Goal: Information Seeking & Learning: Learn about a topic

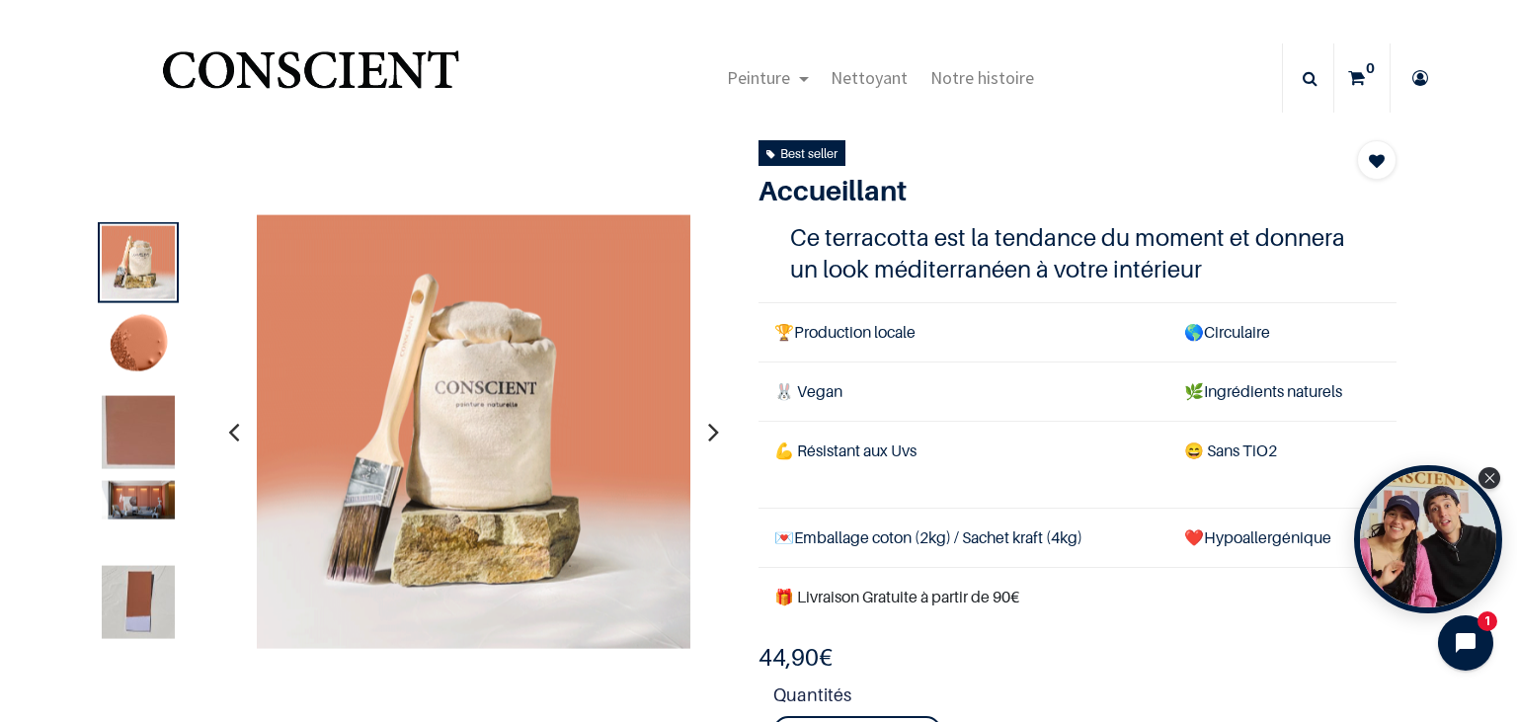
click at [718, 434] on icon "button" at bounding box center [713, 431] width 11 height 53
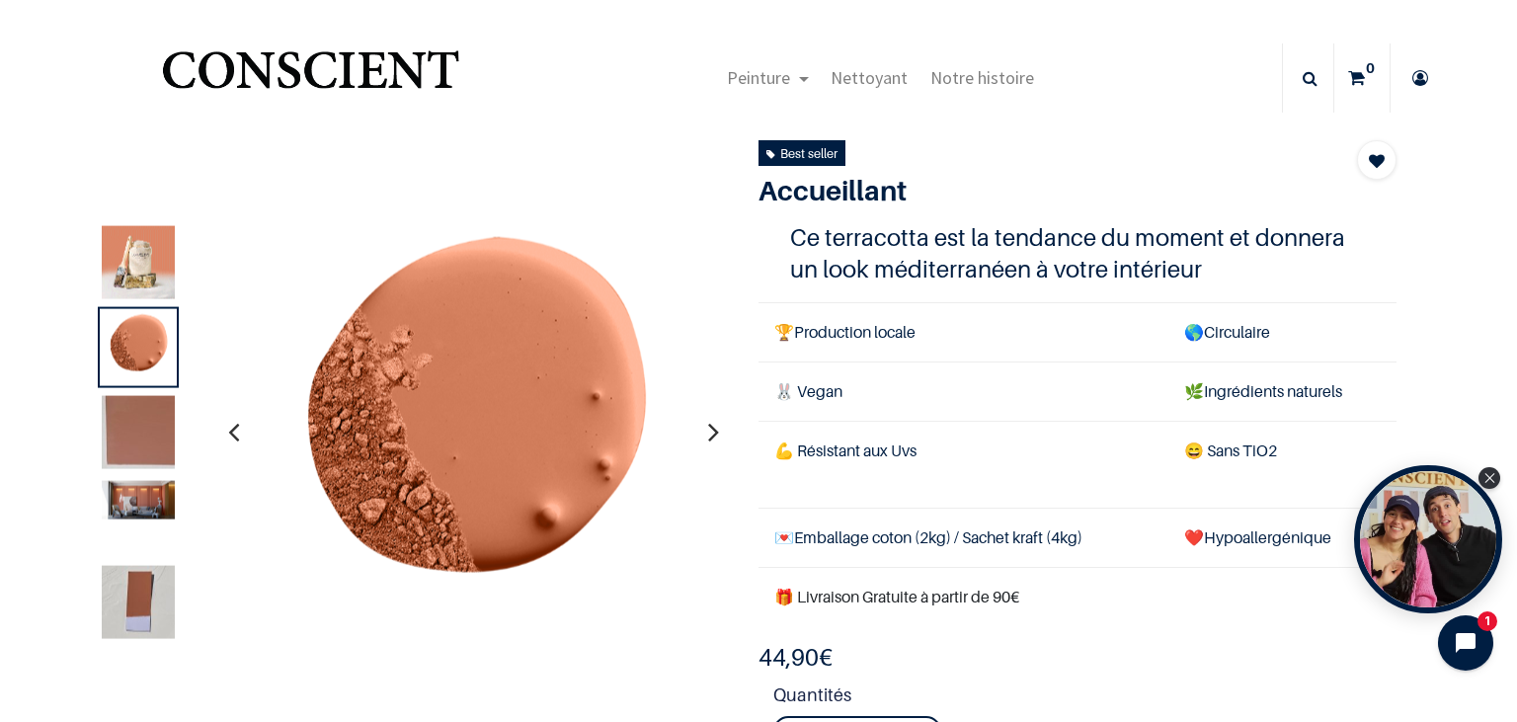
click at [718, 434] on icon "button" at bounding box center [713, 431] width 11 height 53
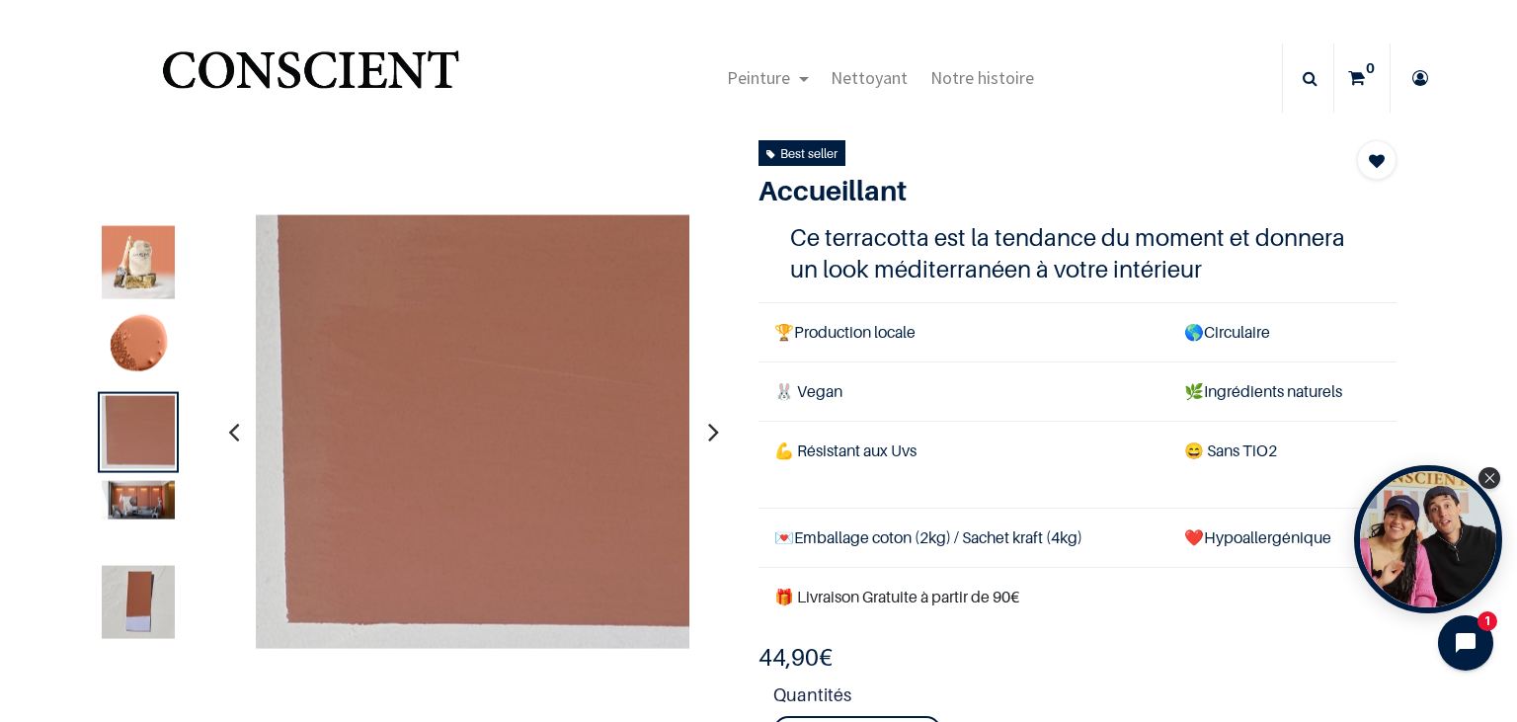
click at [718, 434] on icon "button" at bounding box center [713, 431] width 11 height 53
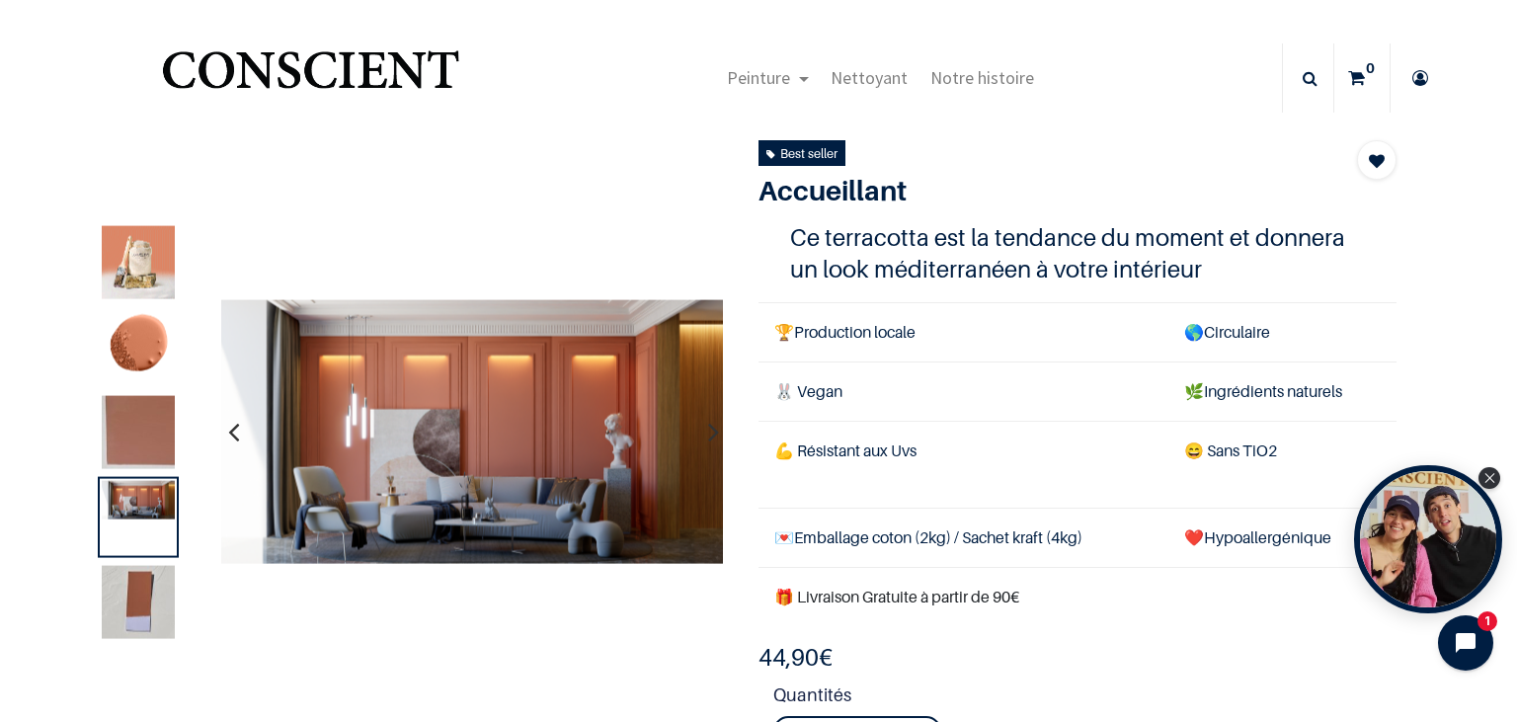
click at [123, 615] on img at bounding box center [138, 602] width 73 height 73
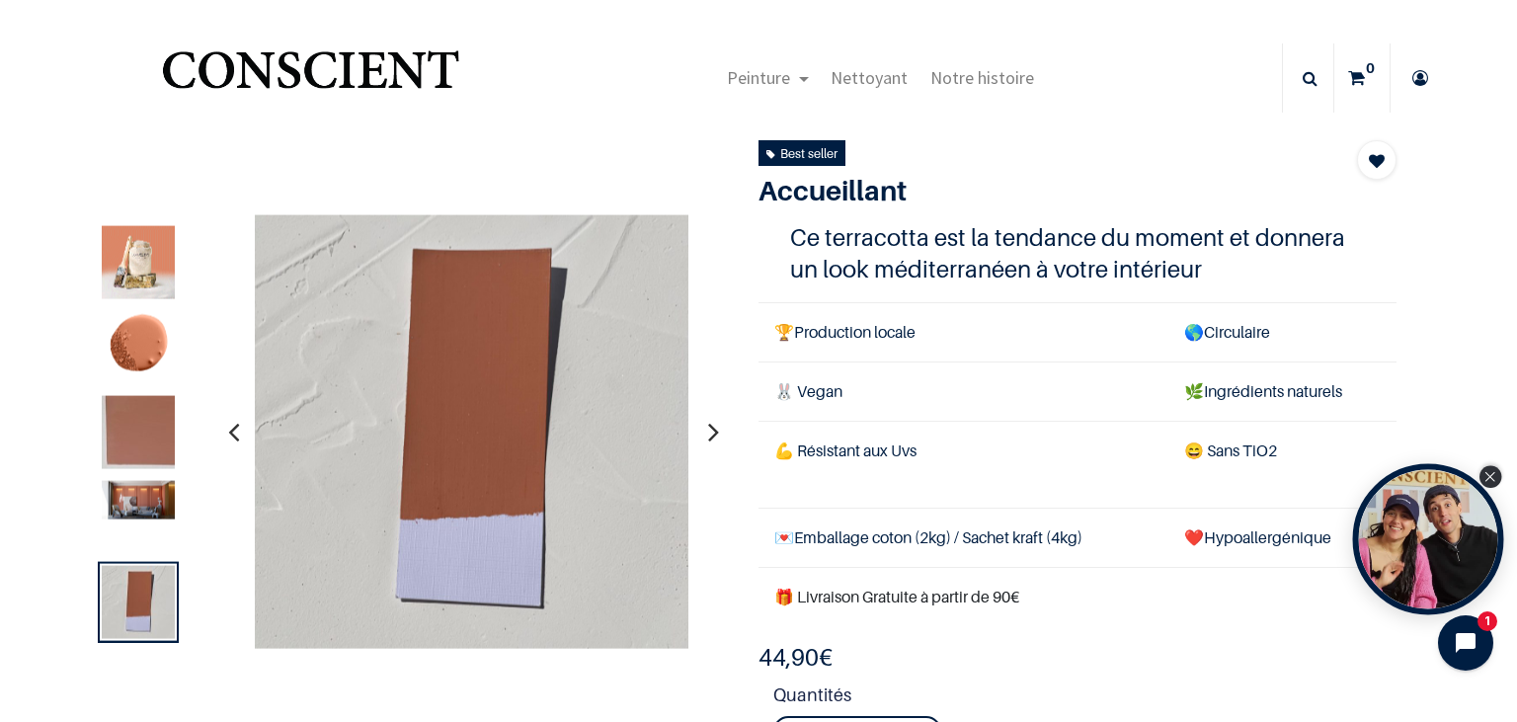
click at [1492, 474] on icon "Close Tolstoy widget" at bounding box center [1490, 477] width 11 height 10
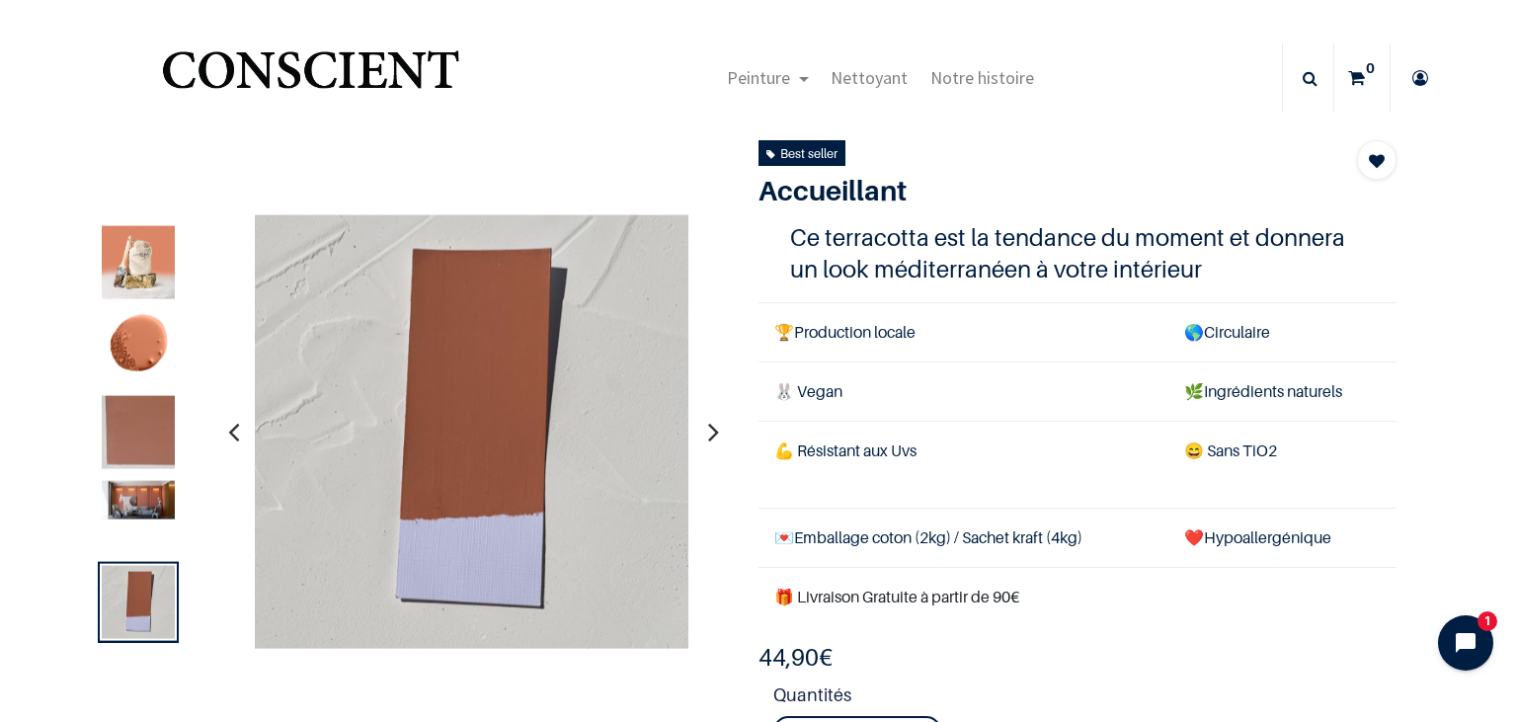
click at [1320, 405] on td "🌿 Ingrédients naturels" at bounding box center [1283, 392] width 228 height 59
click at [1440, 276] on section "Orange Accueillant 44,90 € 44,90 € Ajouter au panier All All 1" at bounding box center [758, 499] width 1365 height 735
click at [308, 69] on img "Logo of Conscient" at bounding box center [310, 79] width 305 height 78
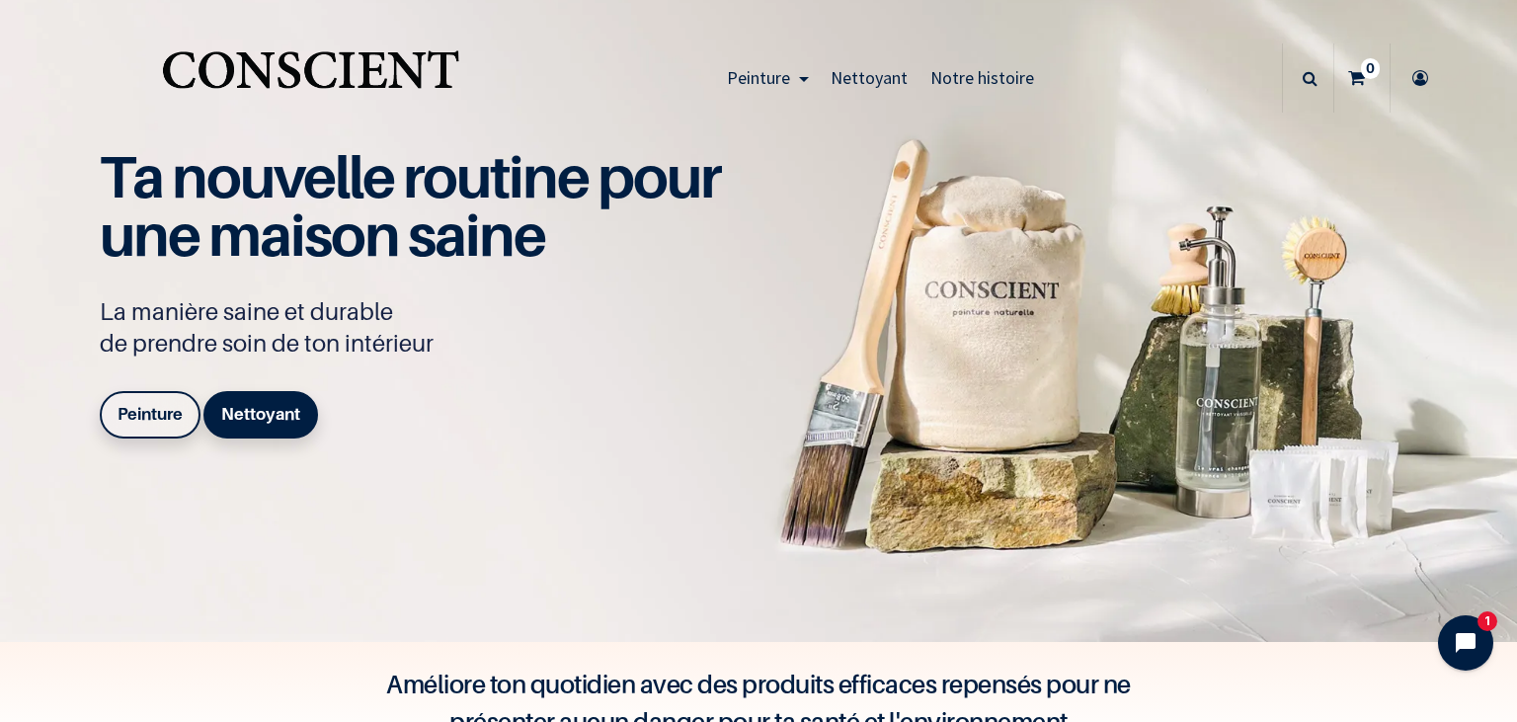
click at [153, 414] on b "Peinture" at bounding box center [150, 414] width 65 height 20
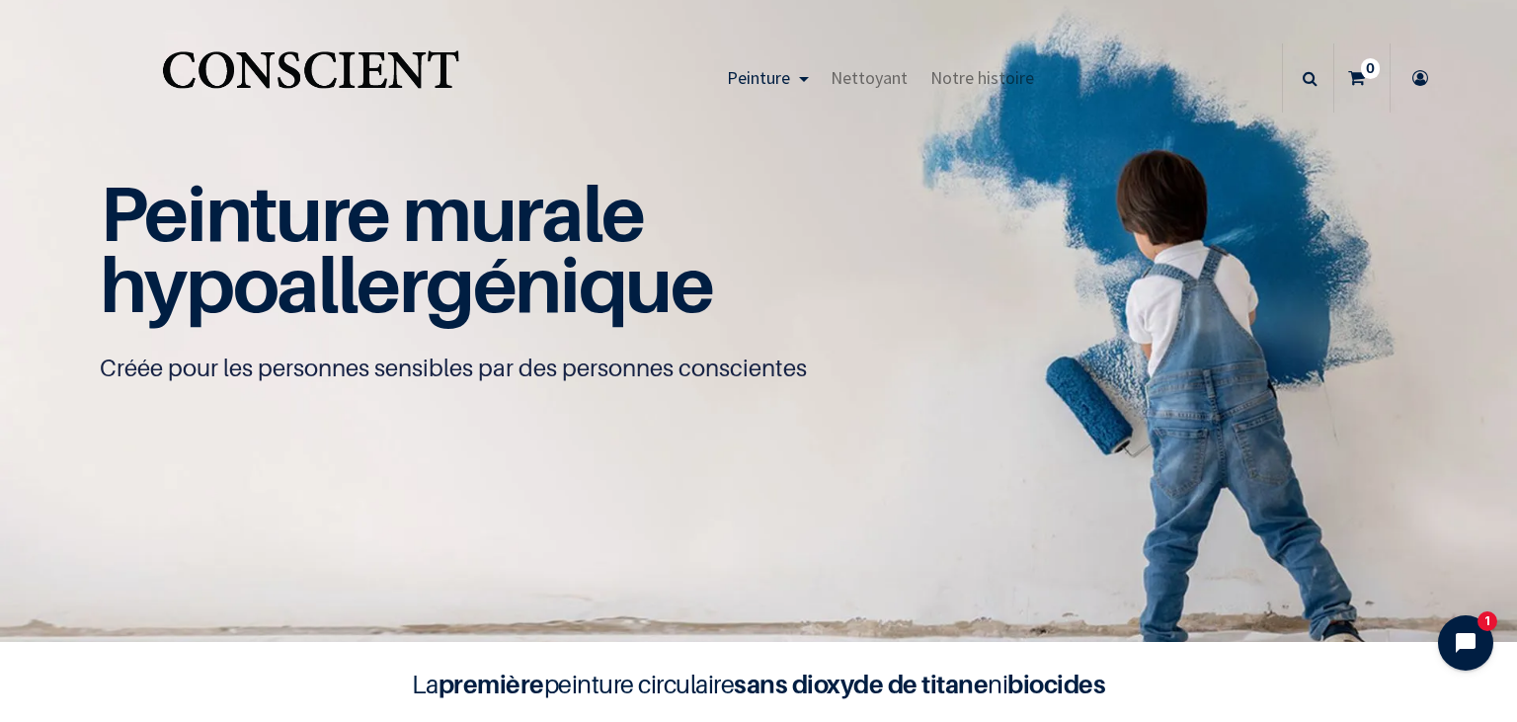
click at [472, 293] on span "hypoallergénique" at bounding box center [406, 284] width 613 height 92
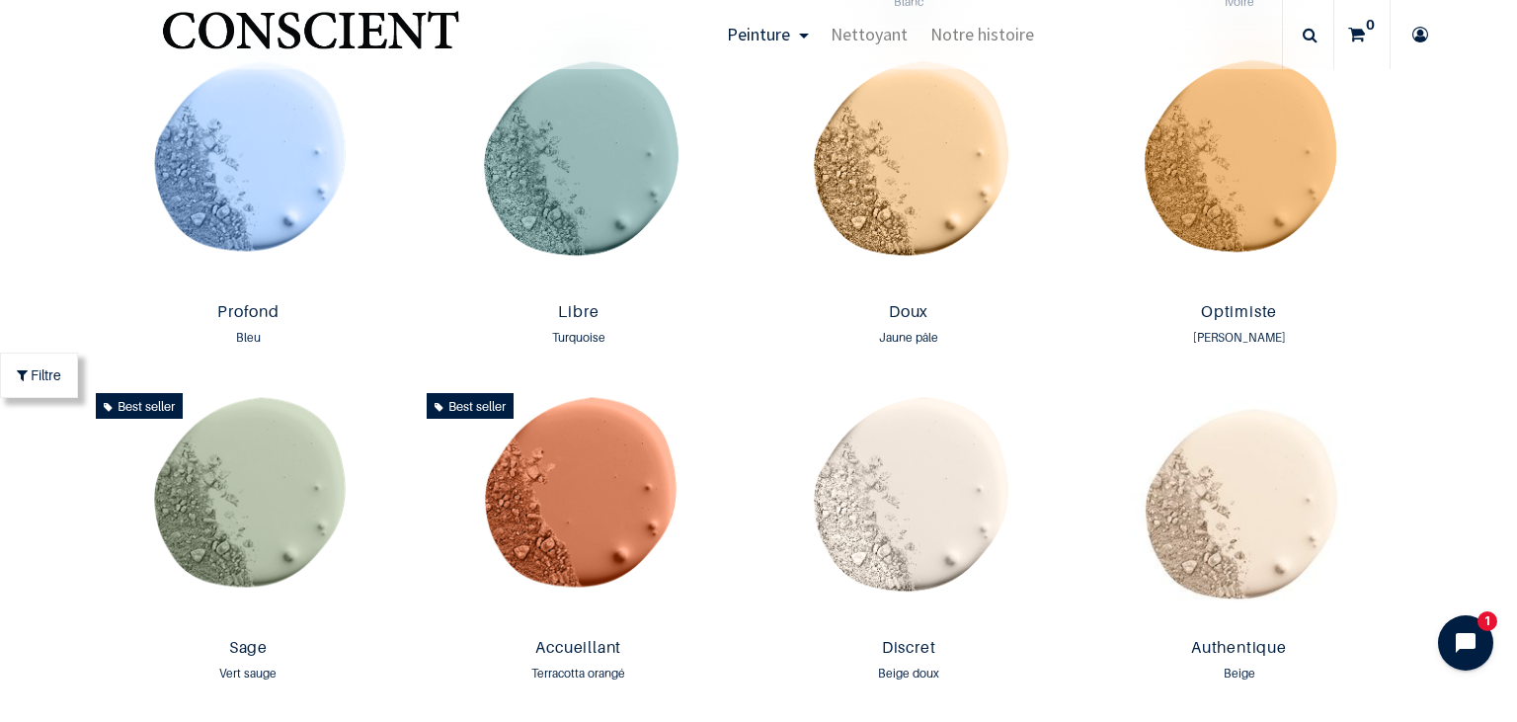
scroll to position [1366, 0]
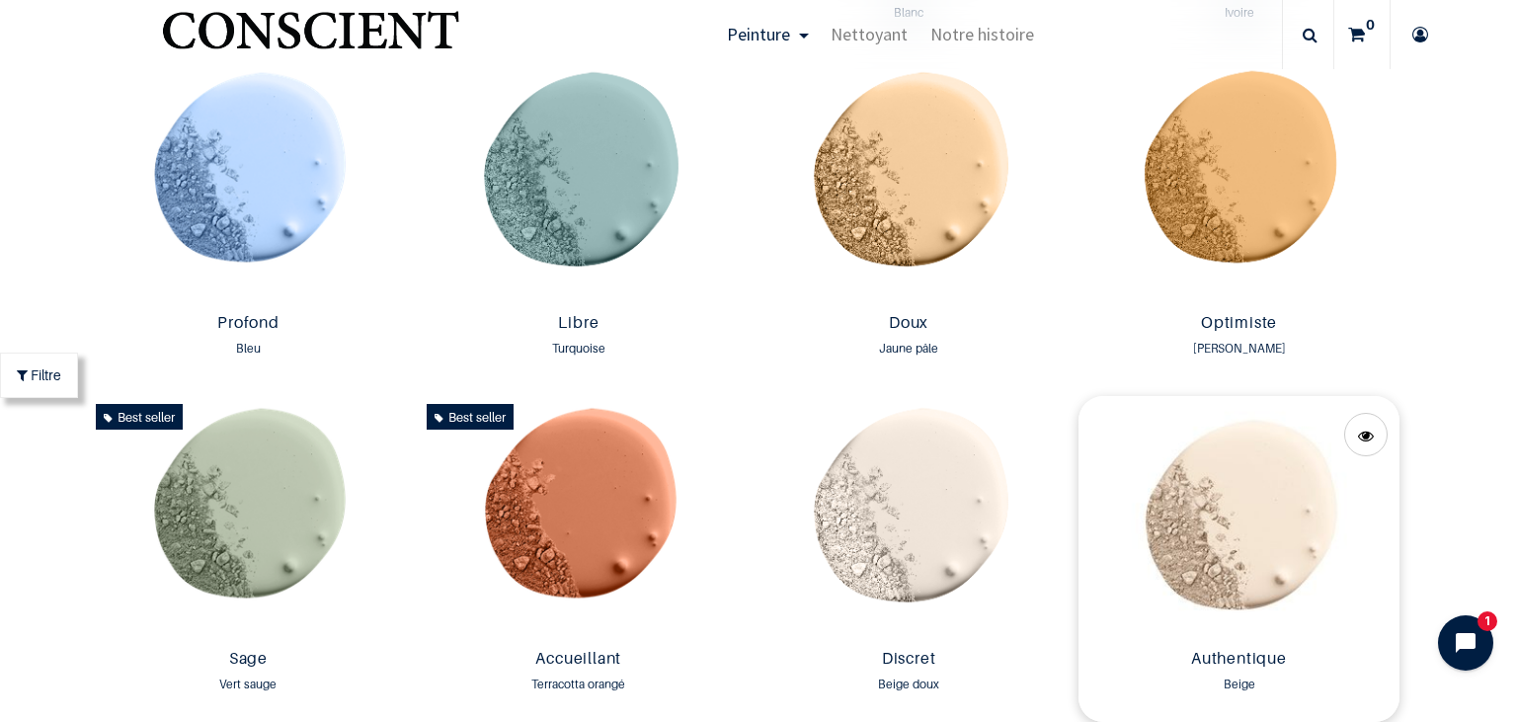
click at [1215, 485] on img at bounding box center [1239, 518] width 320 height 245
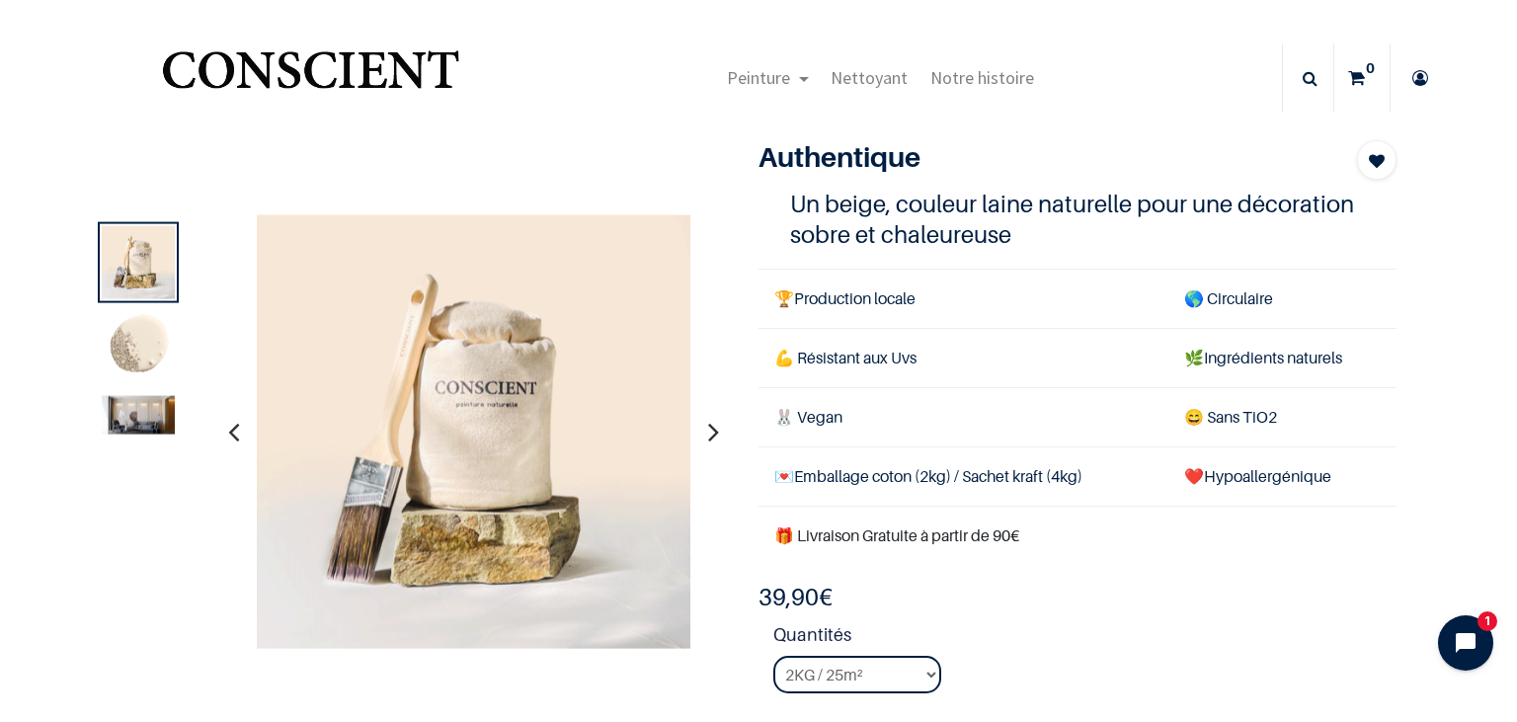
click at [714, 428] on icon "button" at bounding box center [713, 431] width 11 height 53
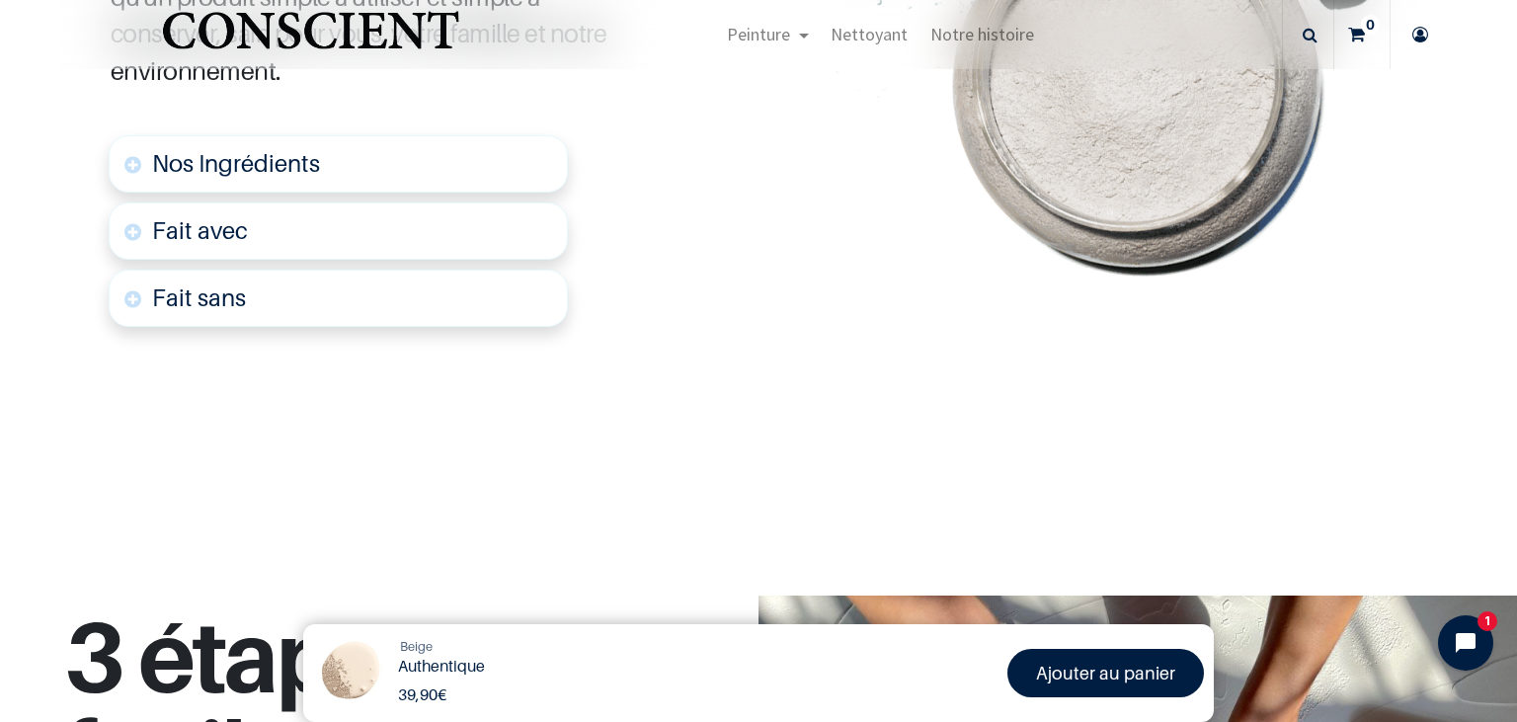
scroll to position [1228, 0]
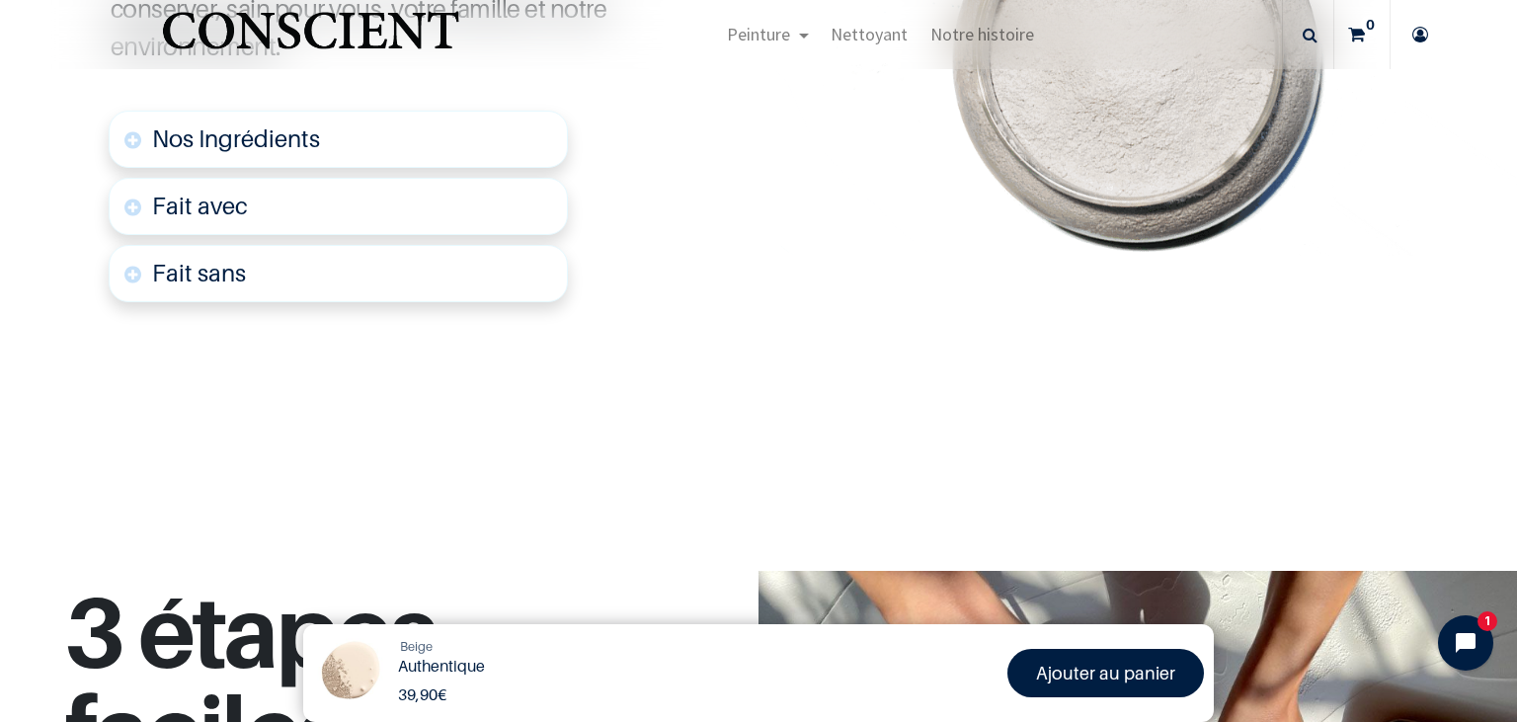
click at [194, 143] on span "Nos Ingrédients" at bounding box center [236, 138] width 168 height 29
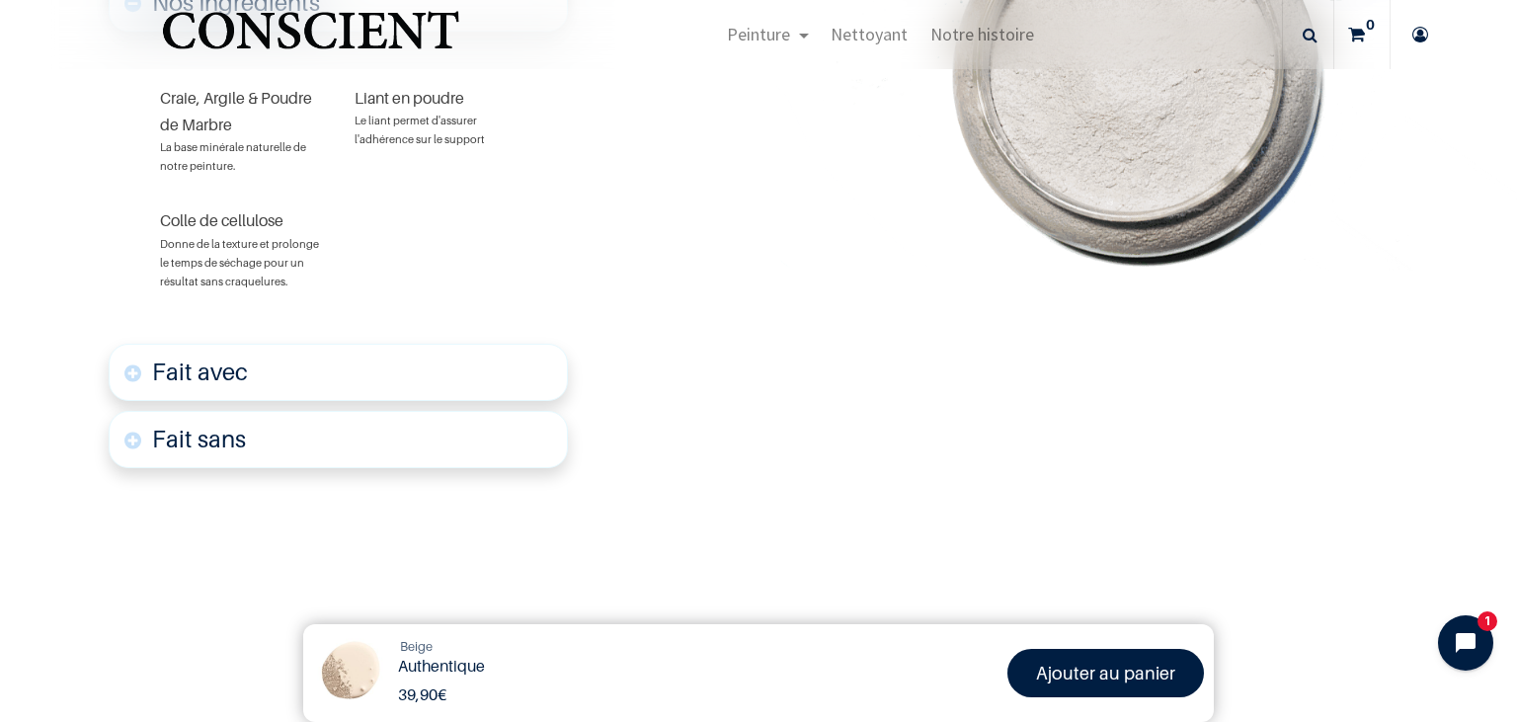
scroll to position [1379, 0]
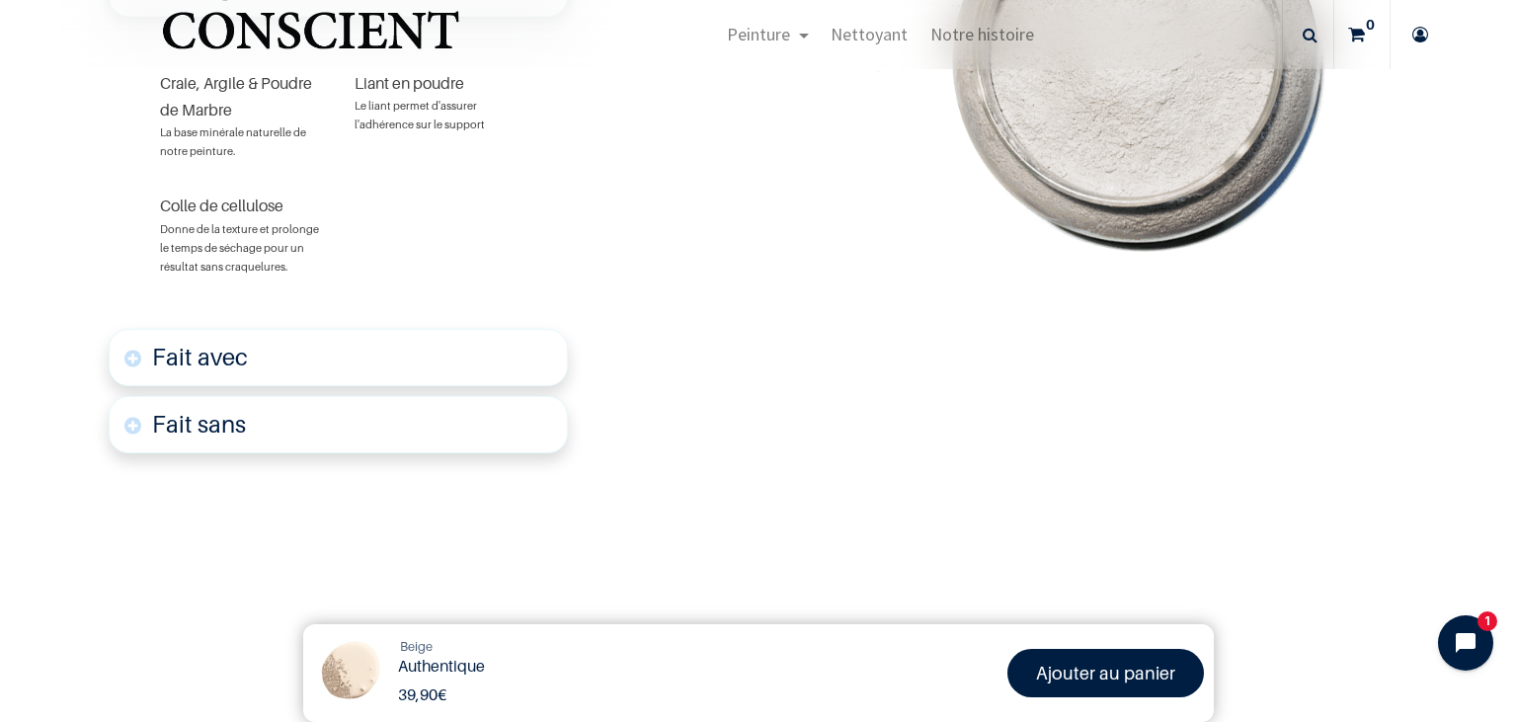
click at [209, 356] on font "Fait avec" at bounding box center [200, 357] width 96 height 29
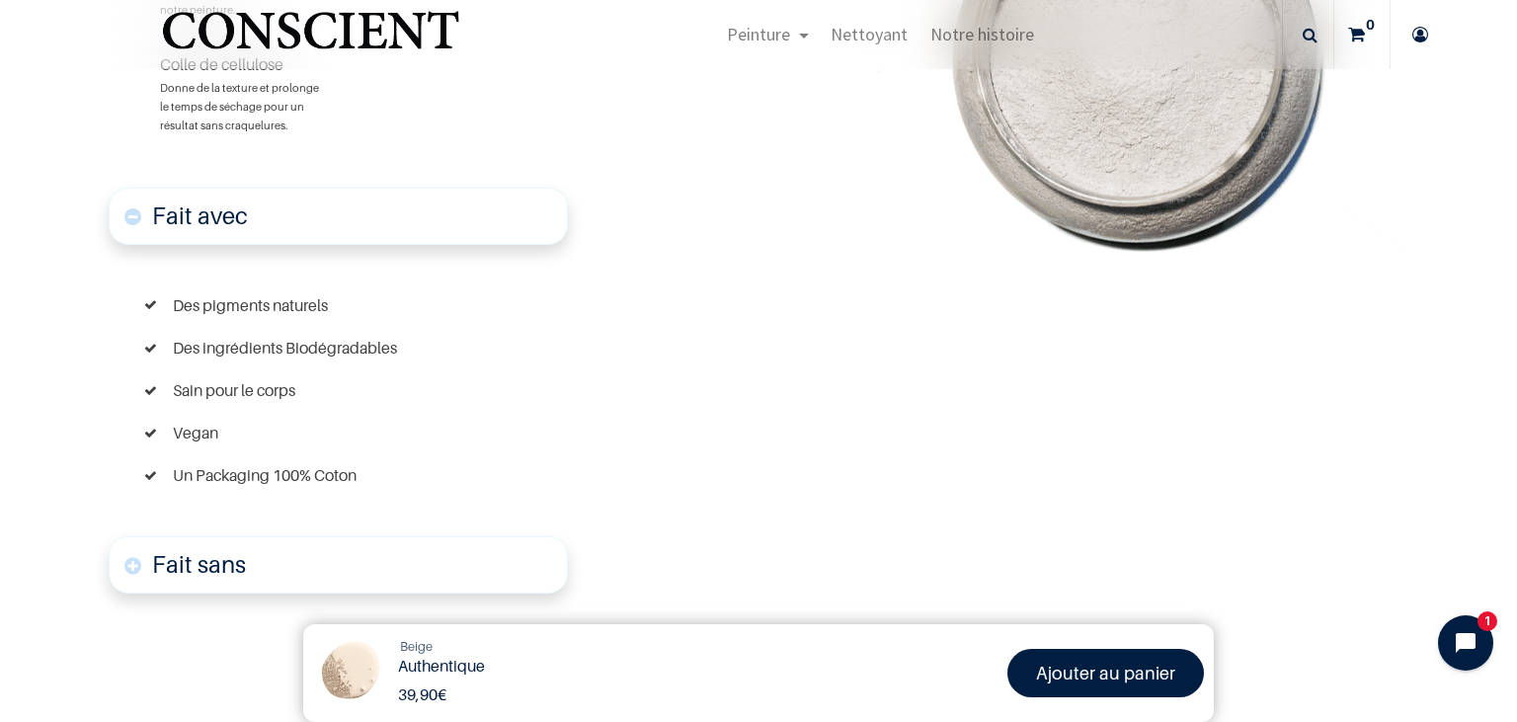
scroll to position [1520, 0]
click at [206, 550] on font "Fait sans" at bounding box center [199, 564] width 94 height 29
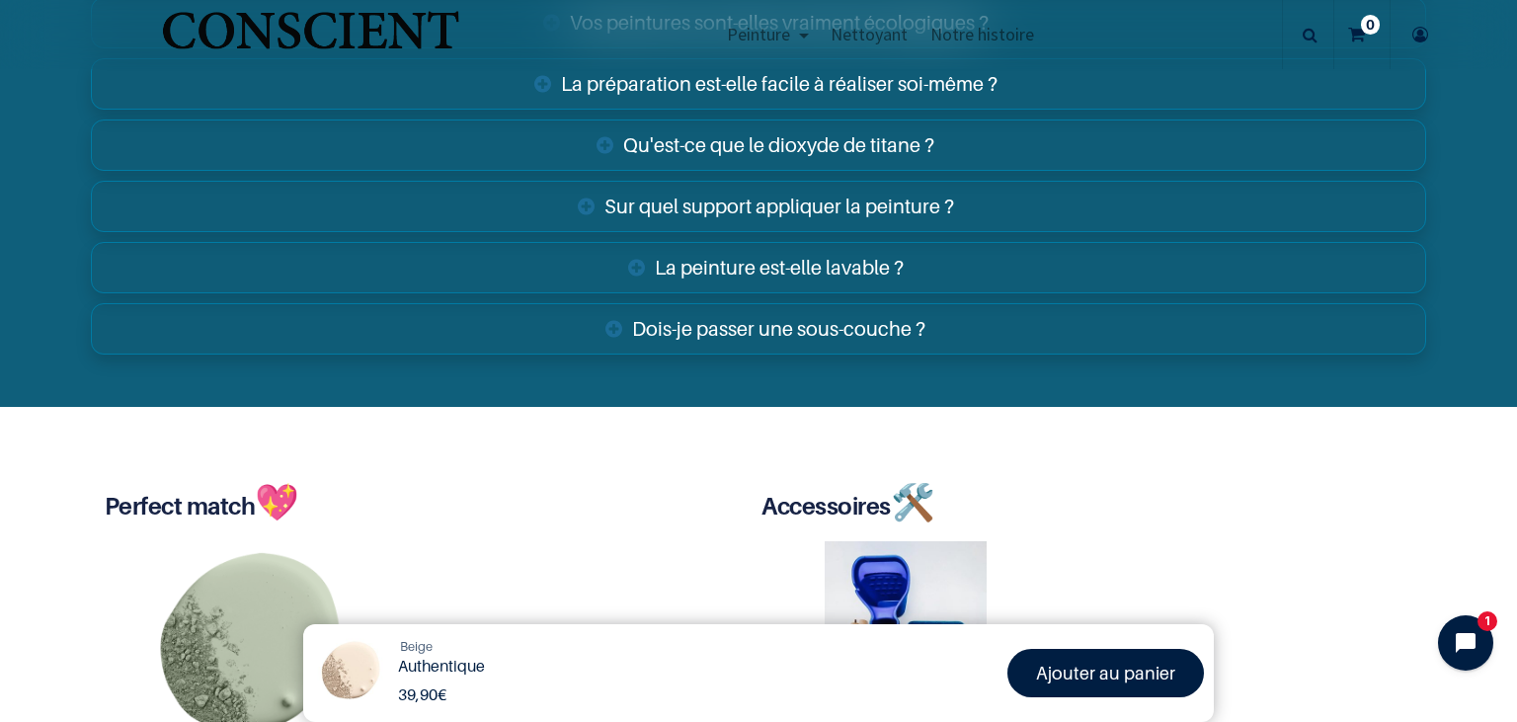
scroll to position [4354, 0]
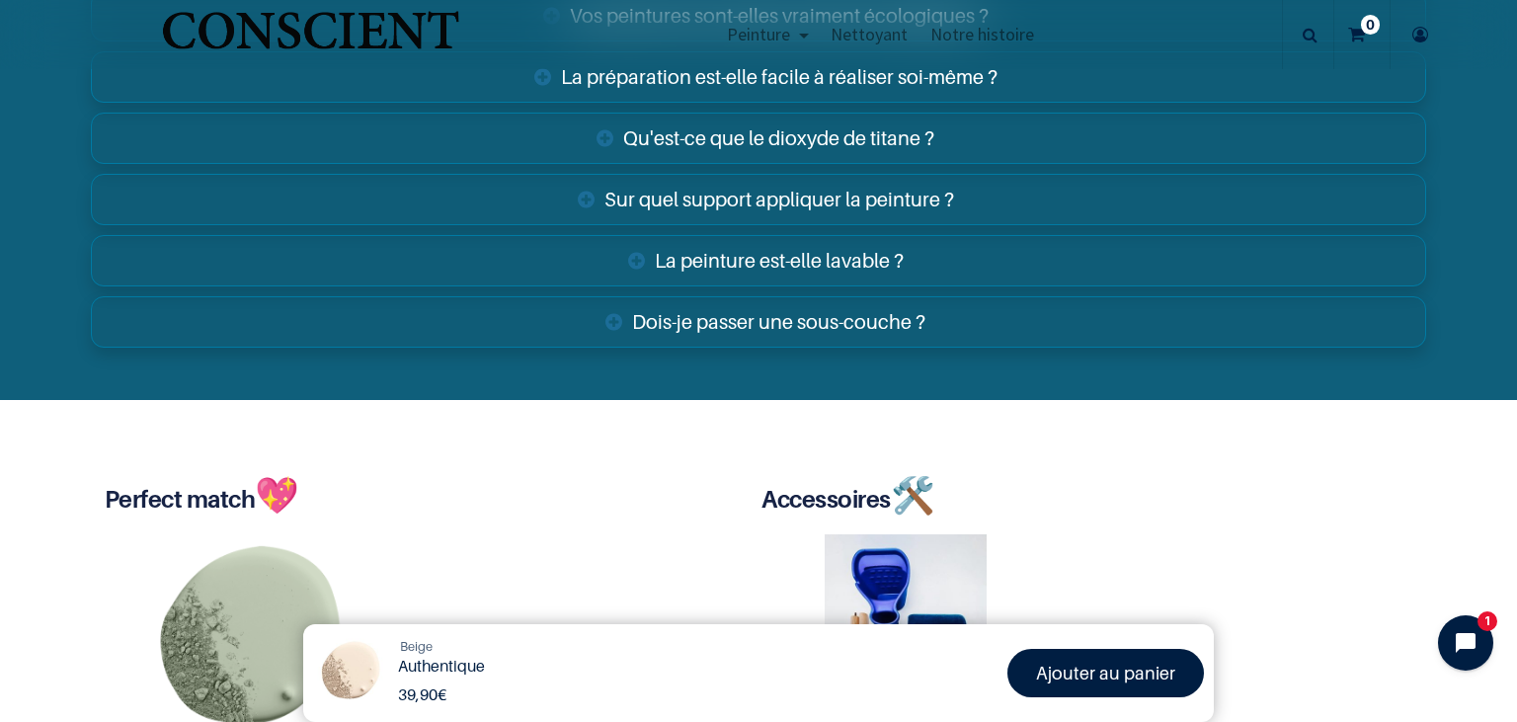
click at [838, 211] on link "Sur quel support appliquer la peinture ?" at bounding box center [758, 199] width 1335 height 51
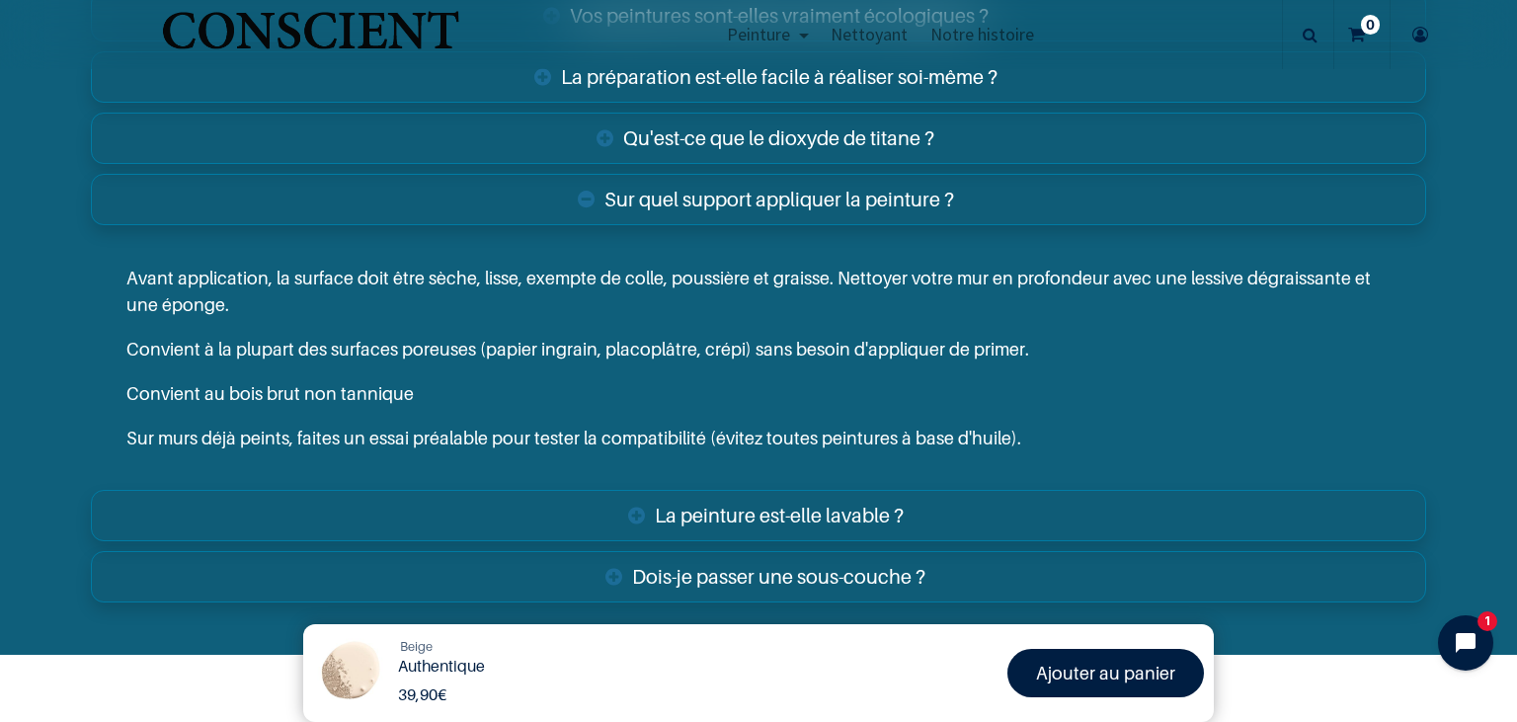
click at [833, 575] on link "Dois-je passer une sous-couche ?" at bounding box center [758, 576] width 1335 height 51
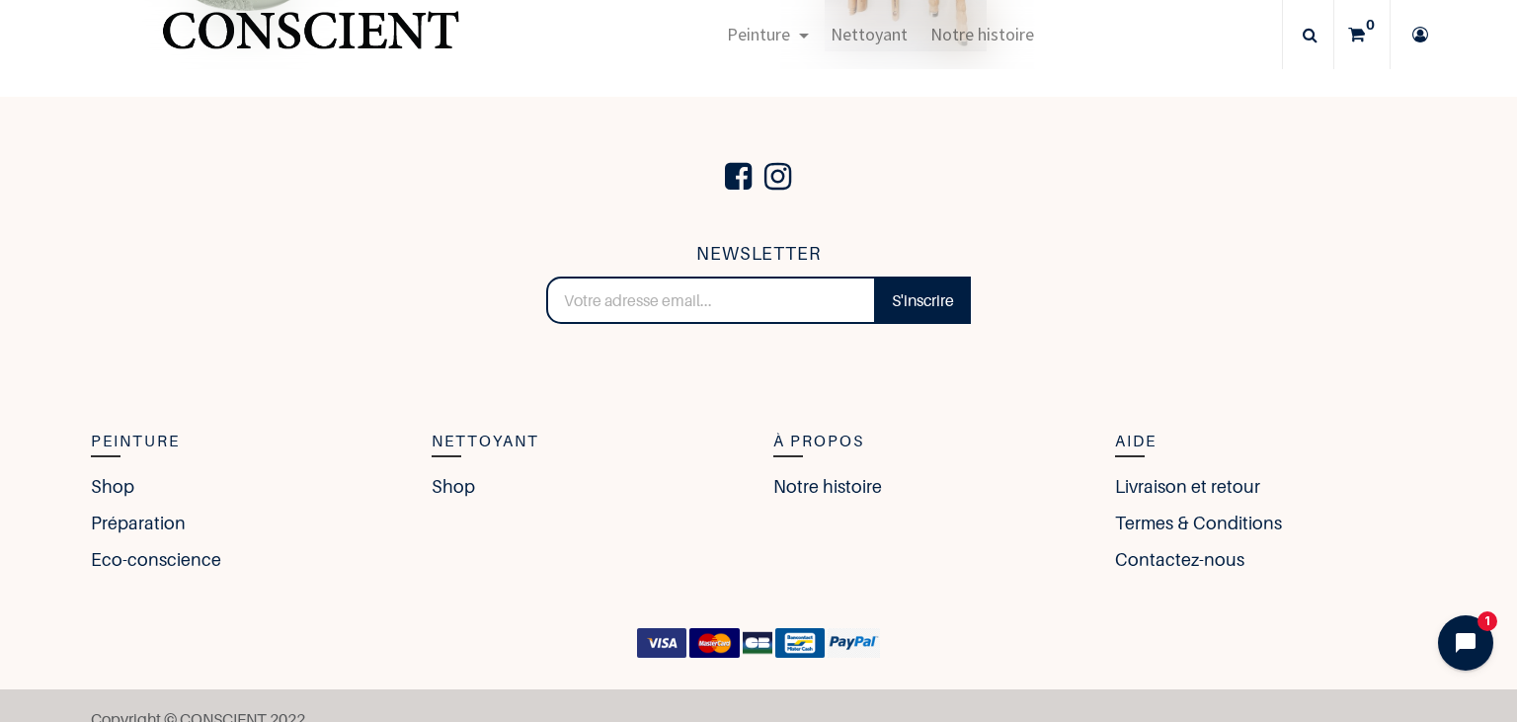
scroll to position [5438, 0]
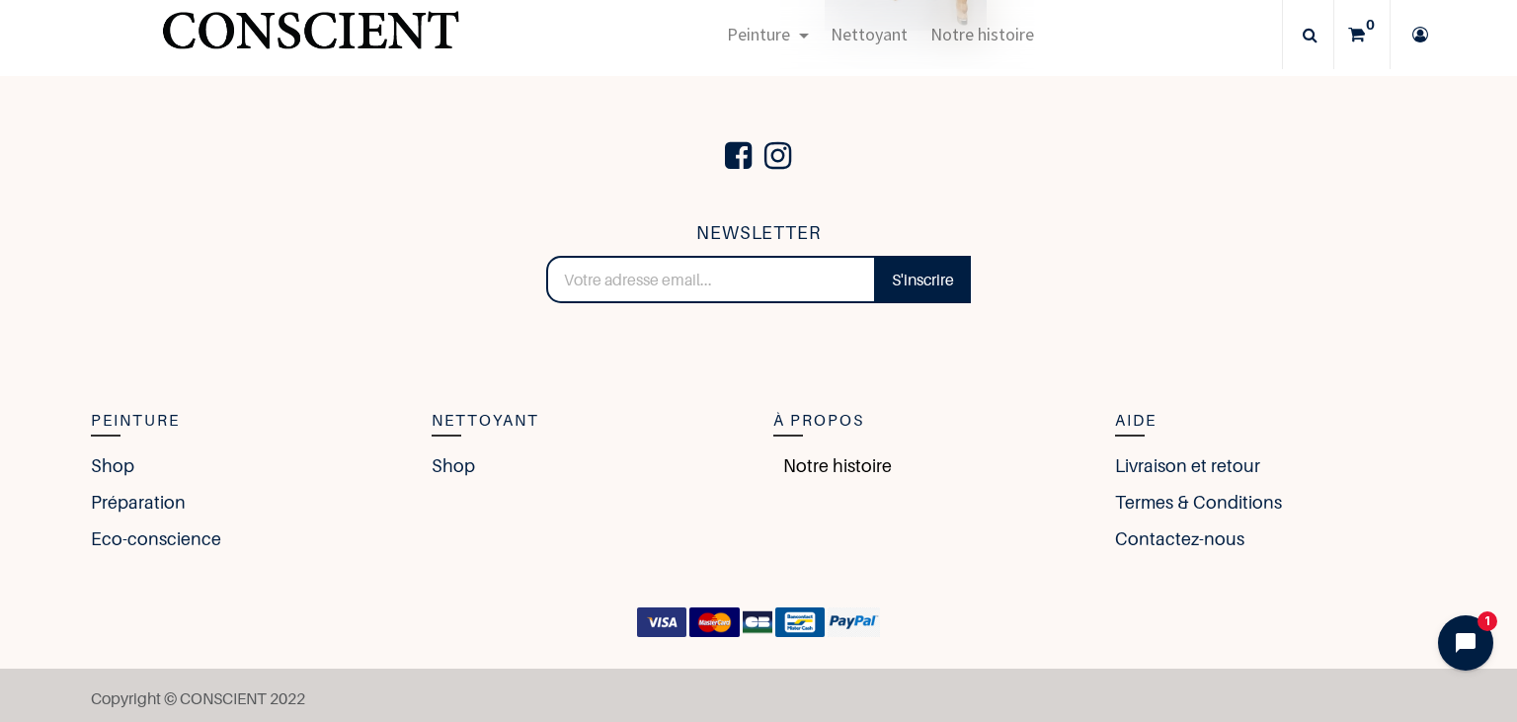
click at [846, 470] on link "Notre histoire" at bounding box center [832, 465] width 119 height 27
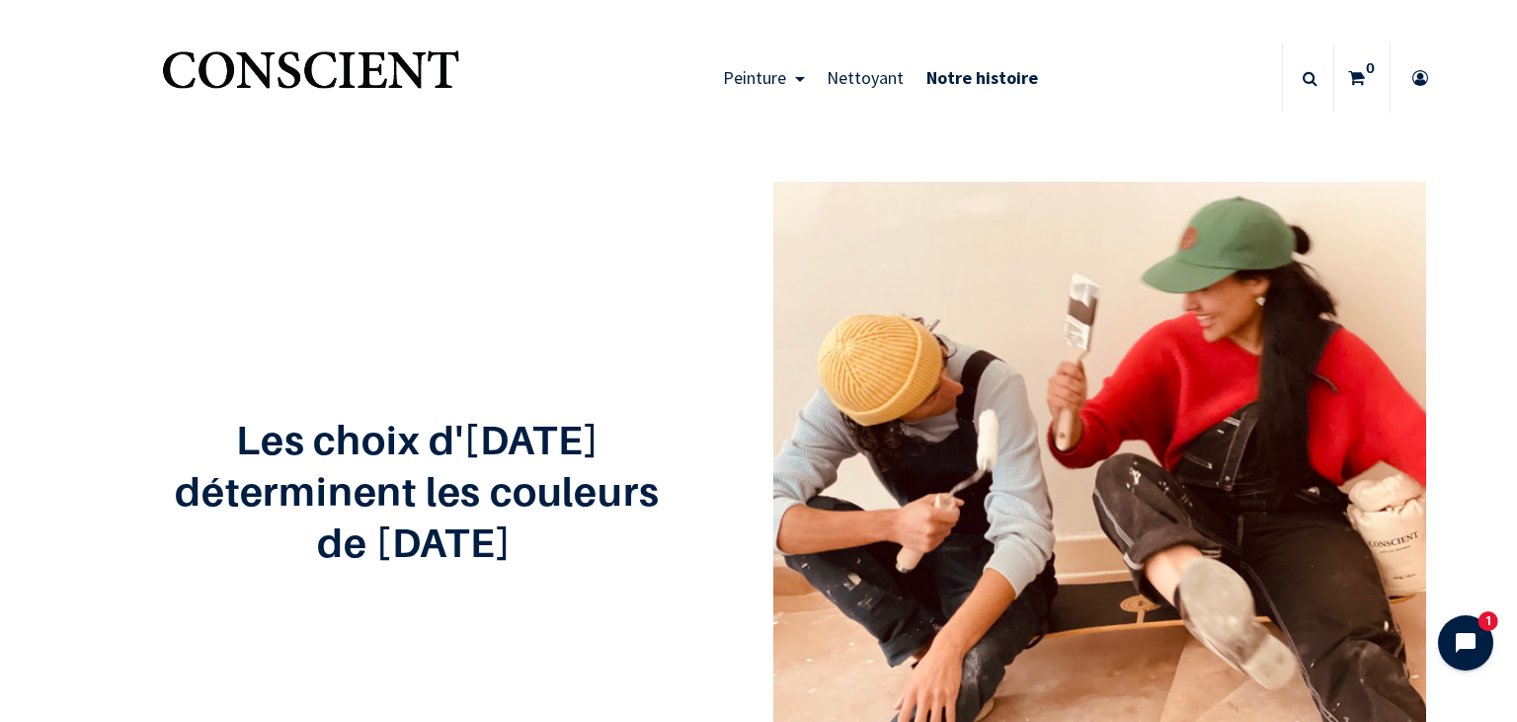
click at [689, 362] on div "Les choix d'[DATE] déterminent les couleurs de [DATE]" at bounding box center [758, 486] width 1365 height 704
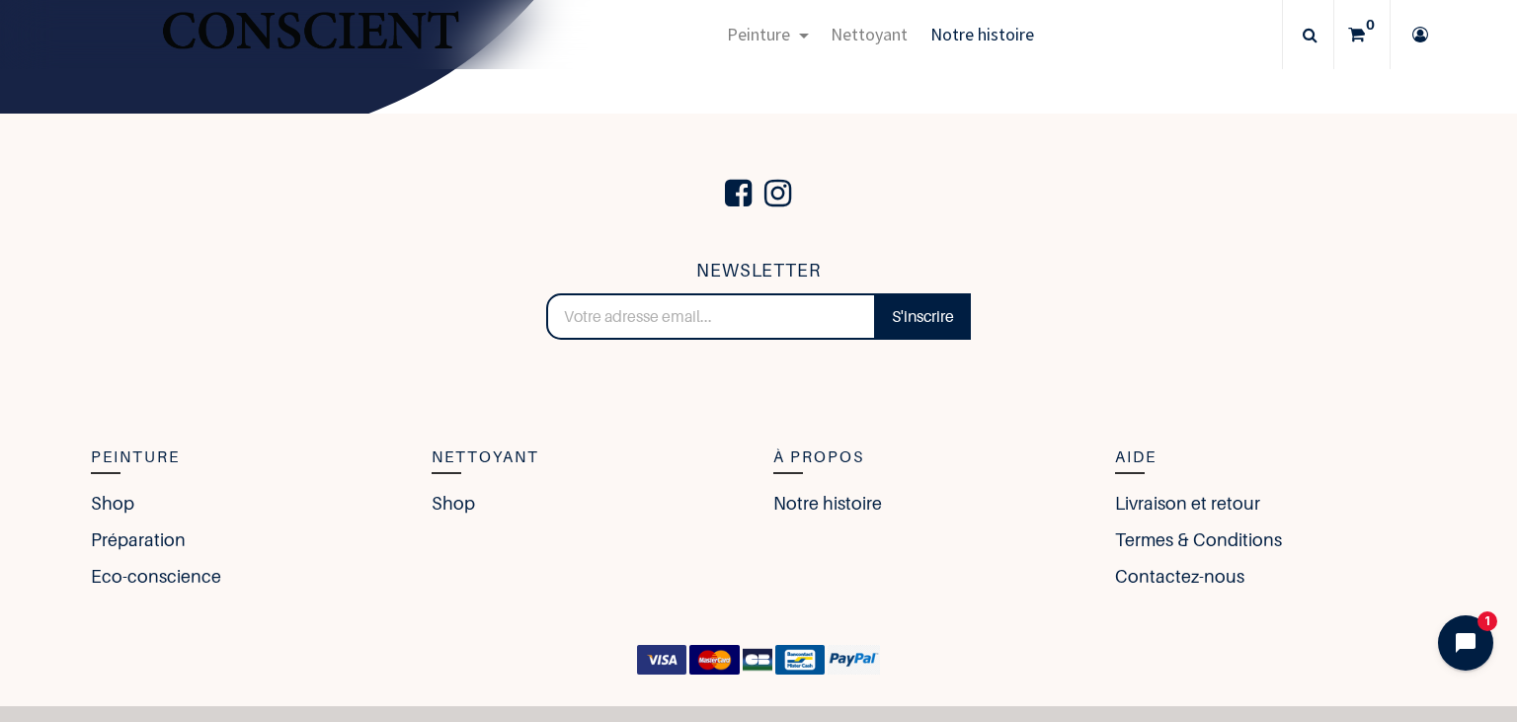
scroll to position [3377, 0]
